Goal: Navigation & Orientation: Find specific page/section

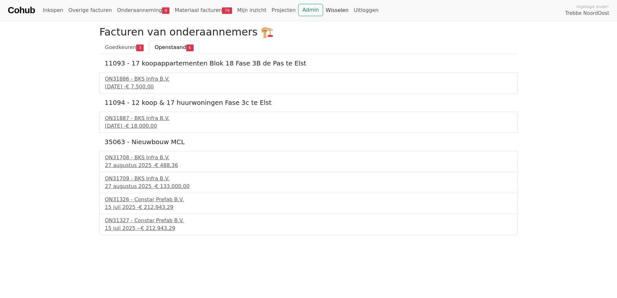
click at [323, 10] on link "Wisselen" at bounding box center [337, 10] width 28 height 13
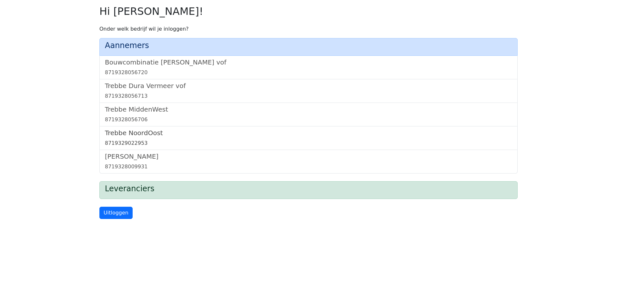
click at [144, 130] on h5 "Trebbe NoordOost" at bounding box center [308, 133] width 407 height 8
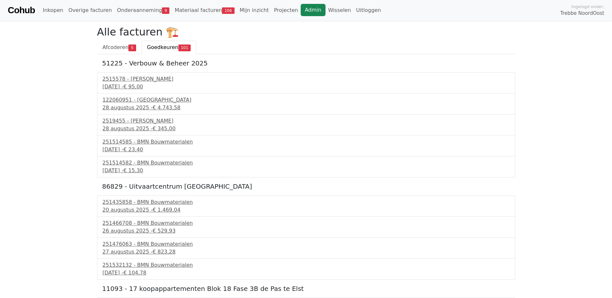
click at [301, 10] on link "Admin" at bounding box center [313, 10] width 25 height 12
